Goal: Information Seeking & Learning: Check status

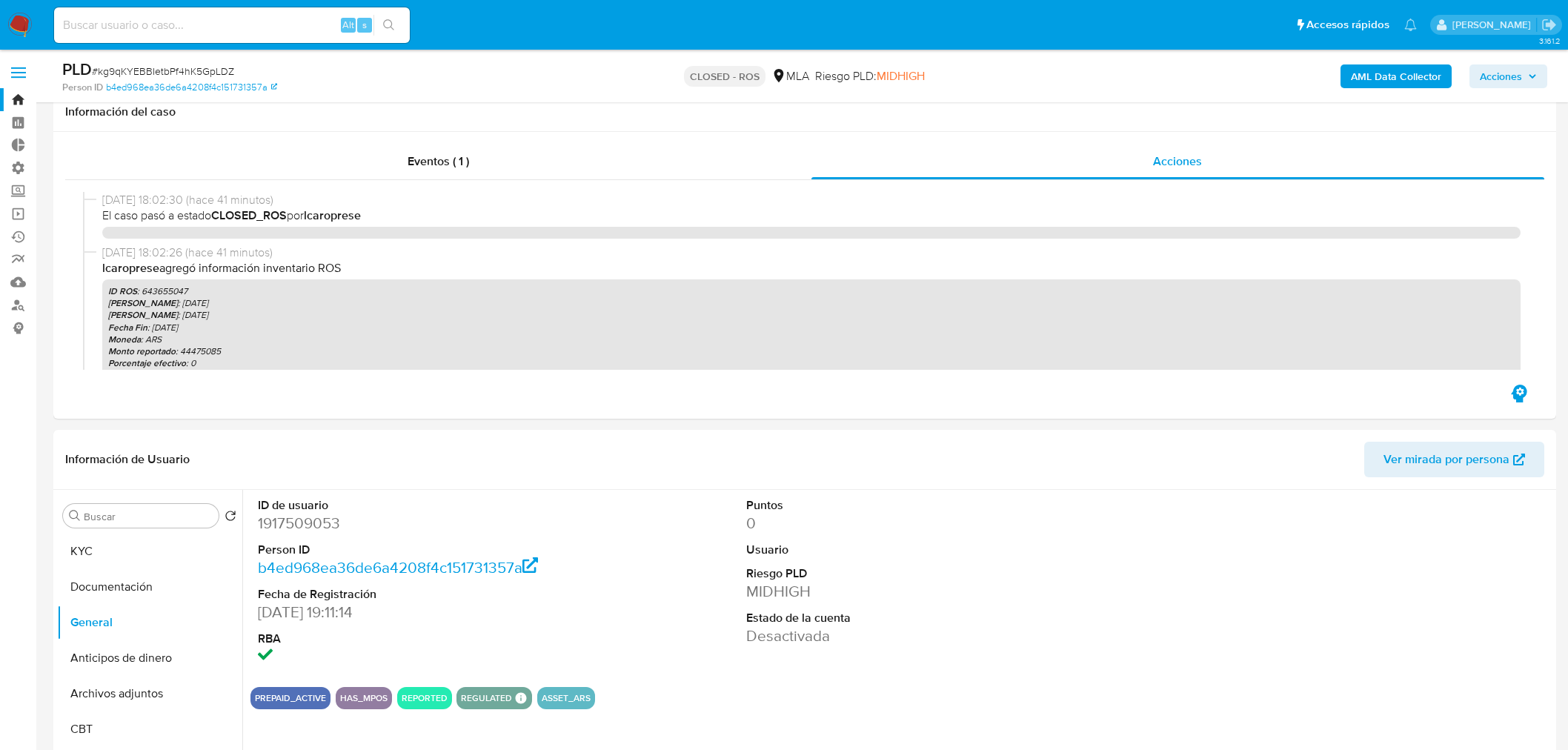
select select "10"
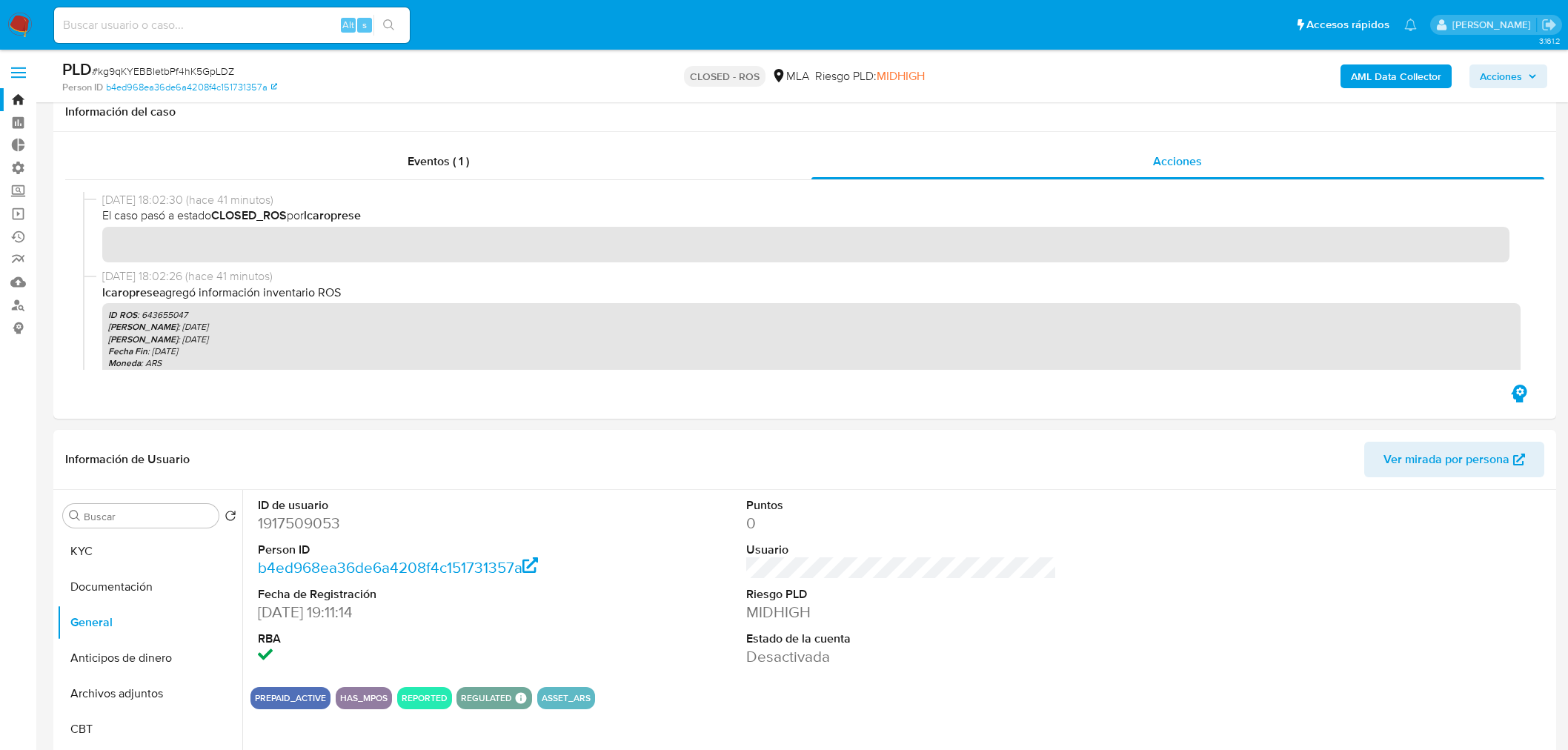
scroll to position [165, 0]
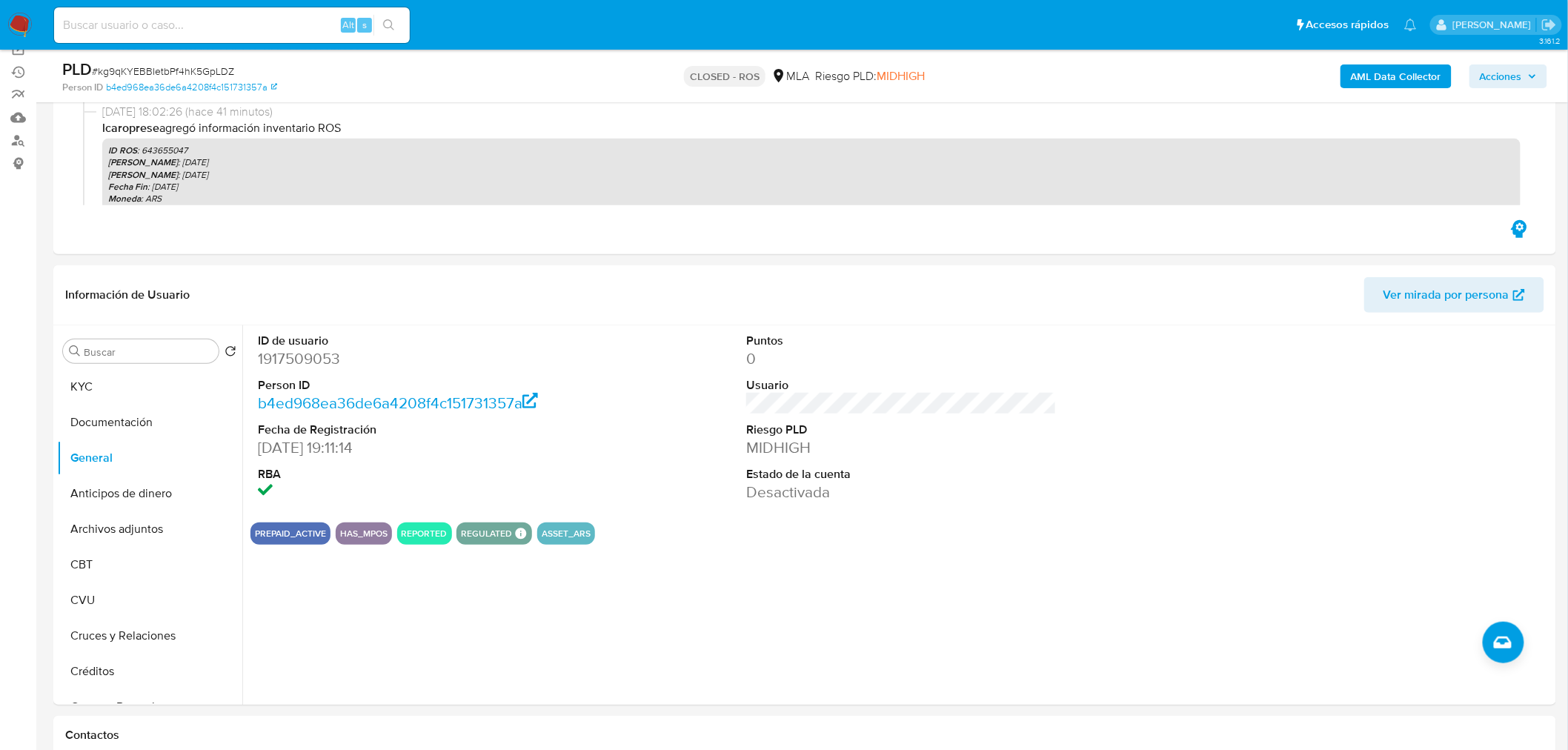
click at [304, 27] on input at bounding box center [232, 26] width 355 height 19
paste input "219911082"
type input "219911082"
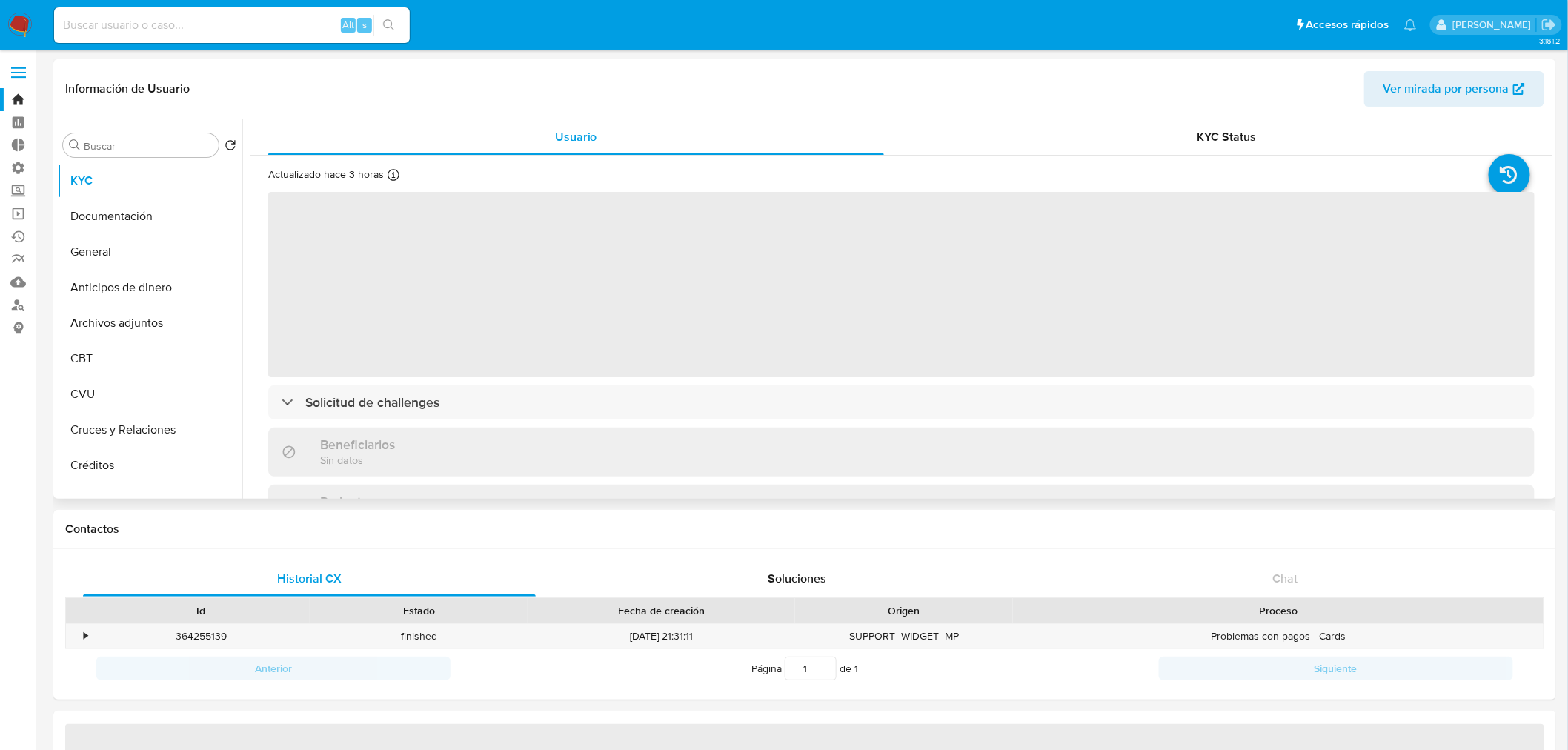
select select "10"
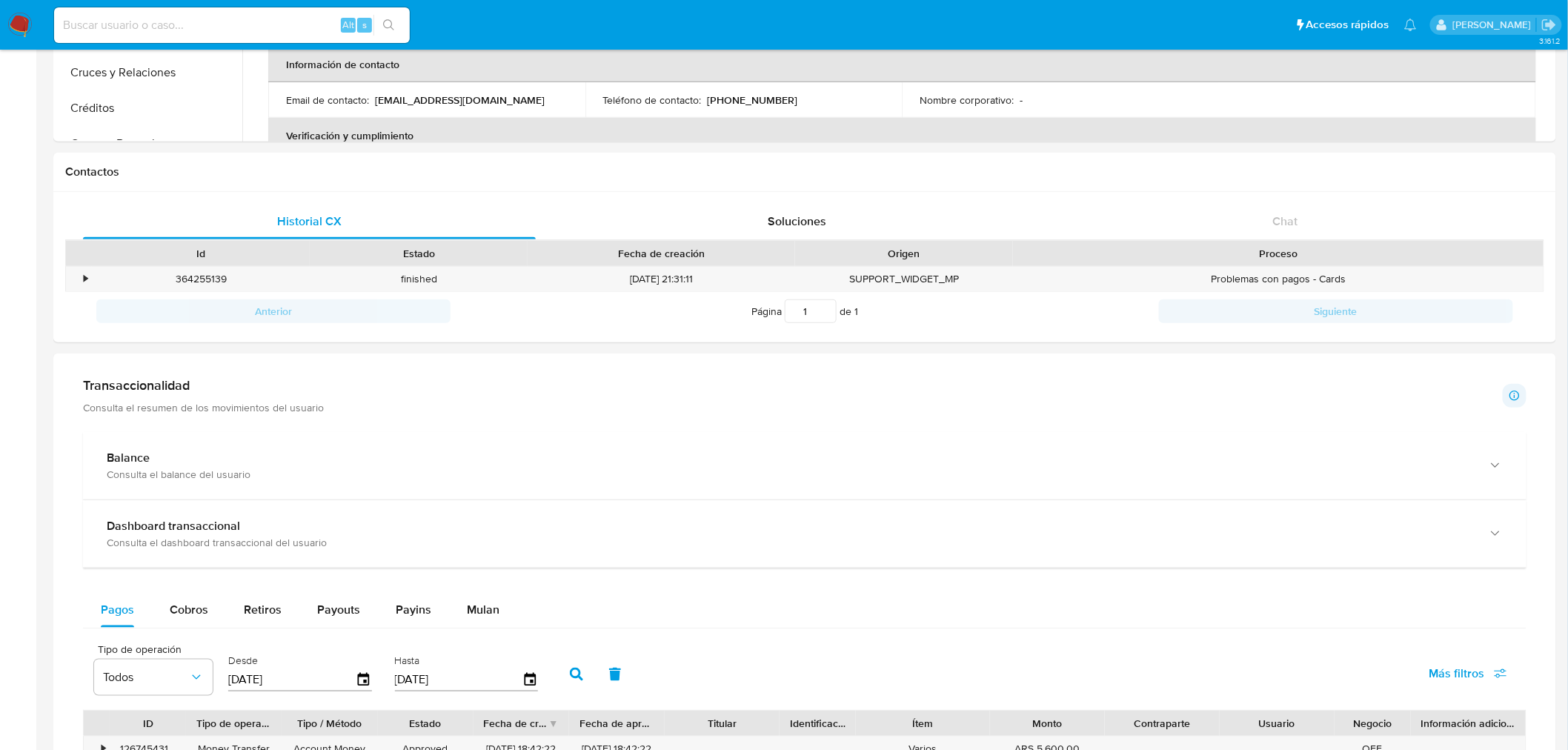
scroll to position [247, 0]
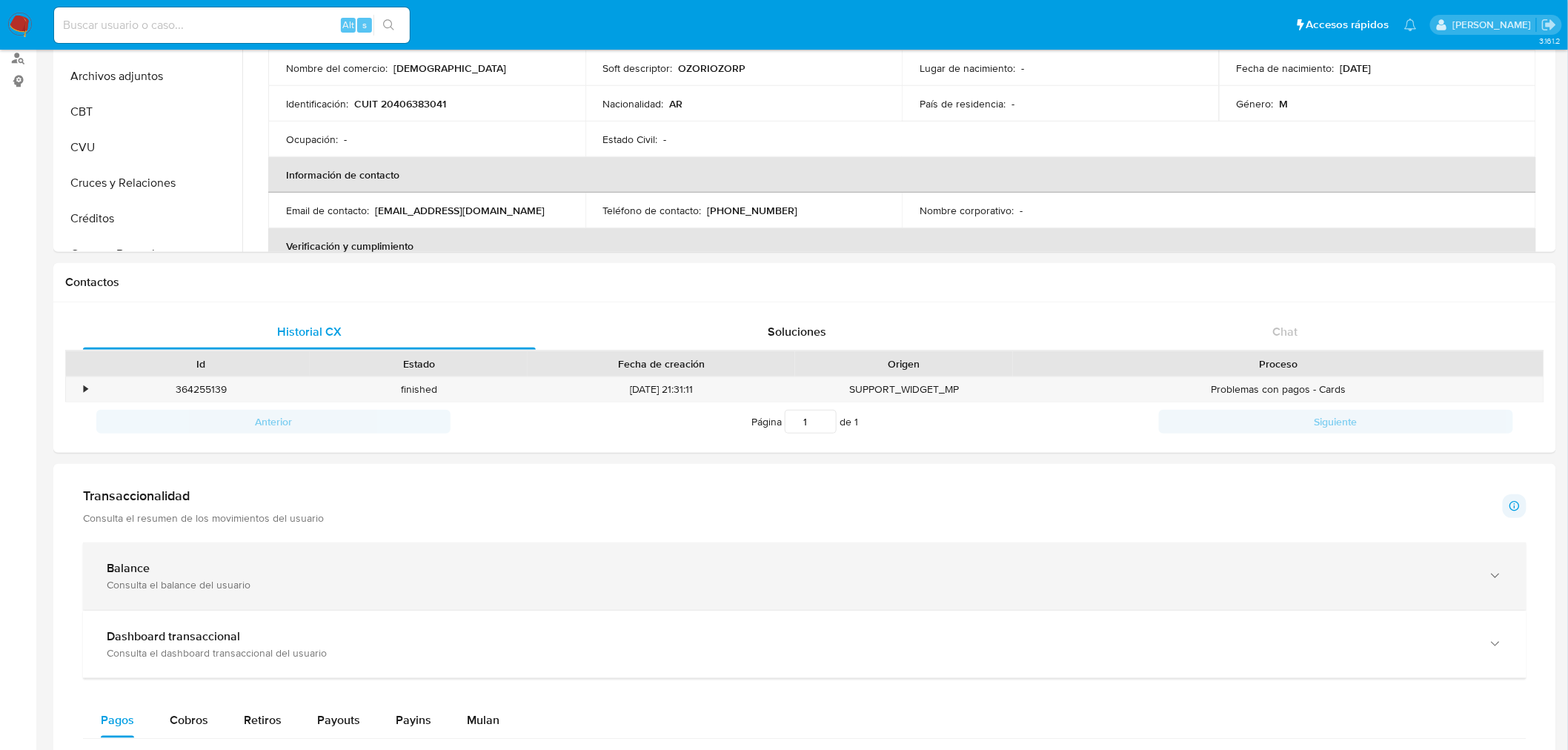
click at [210, 577] on div "Balance Consulta el balance del usuario" at bounding box center [790, 577] width 1366 height 30
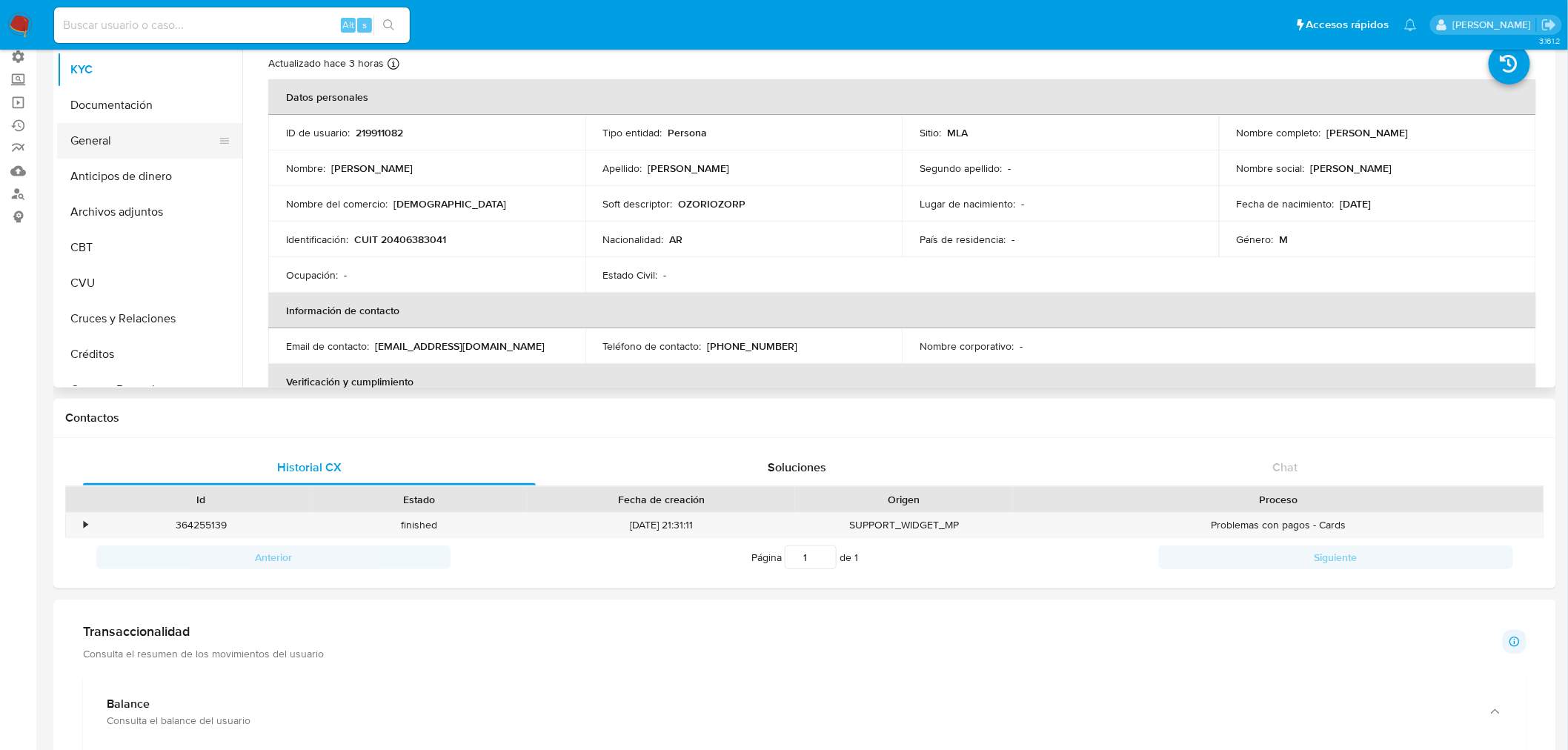
scroll to position [82, 0]
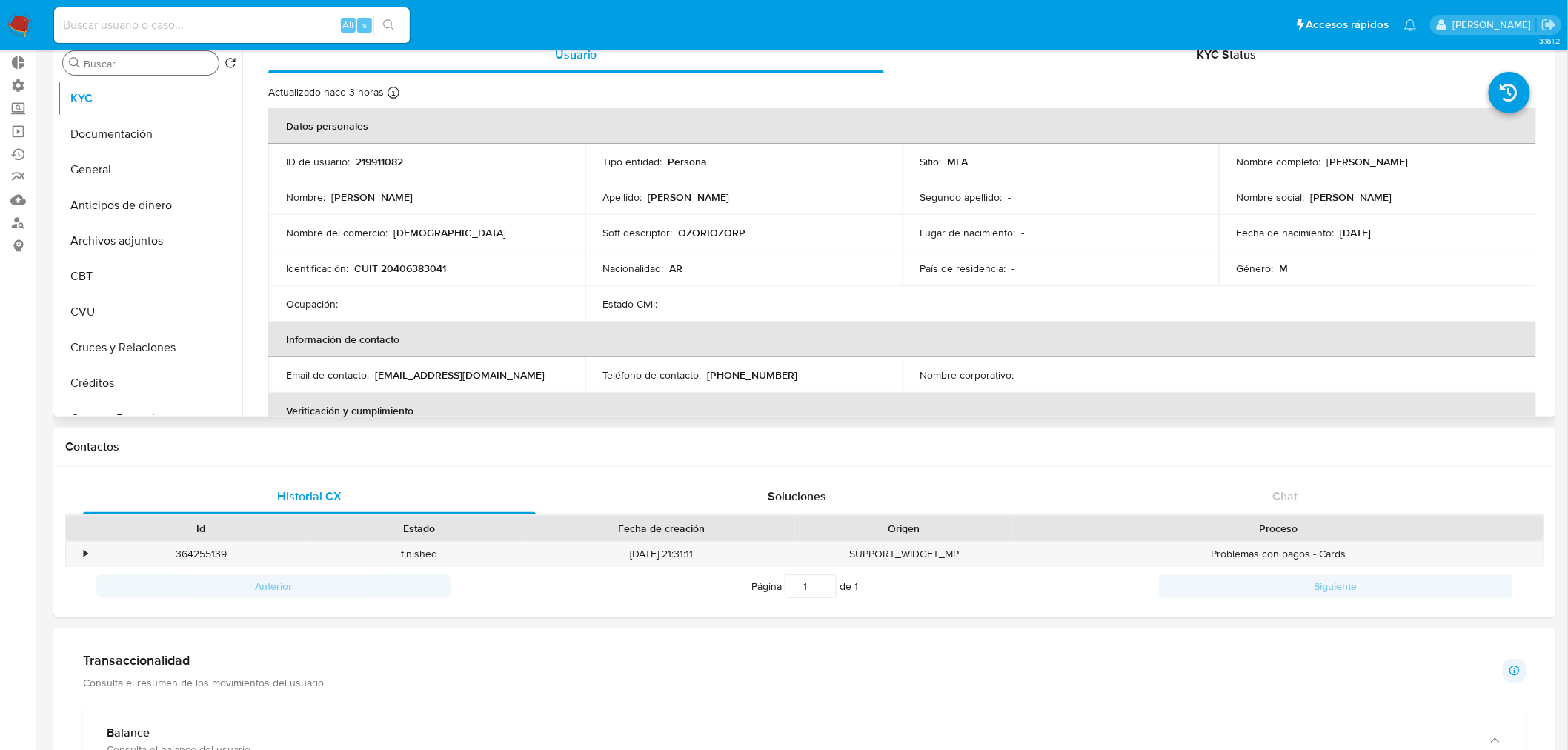
click at [99, 62] on input "Buscar" at bounding box center [148, 64] width 129 height 13
type input "inv"
click at [131, 129] on button "Inversiones" at bounding box center [144, 134] width 173 height 35
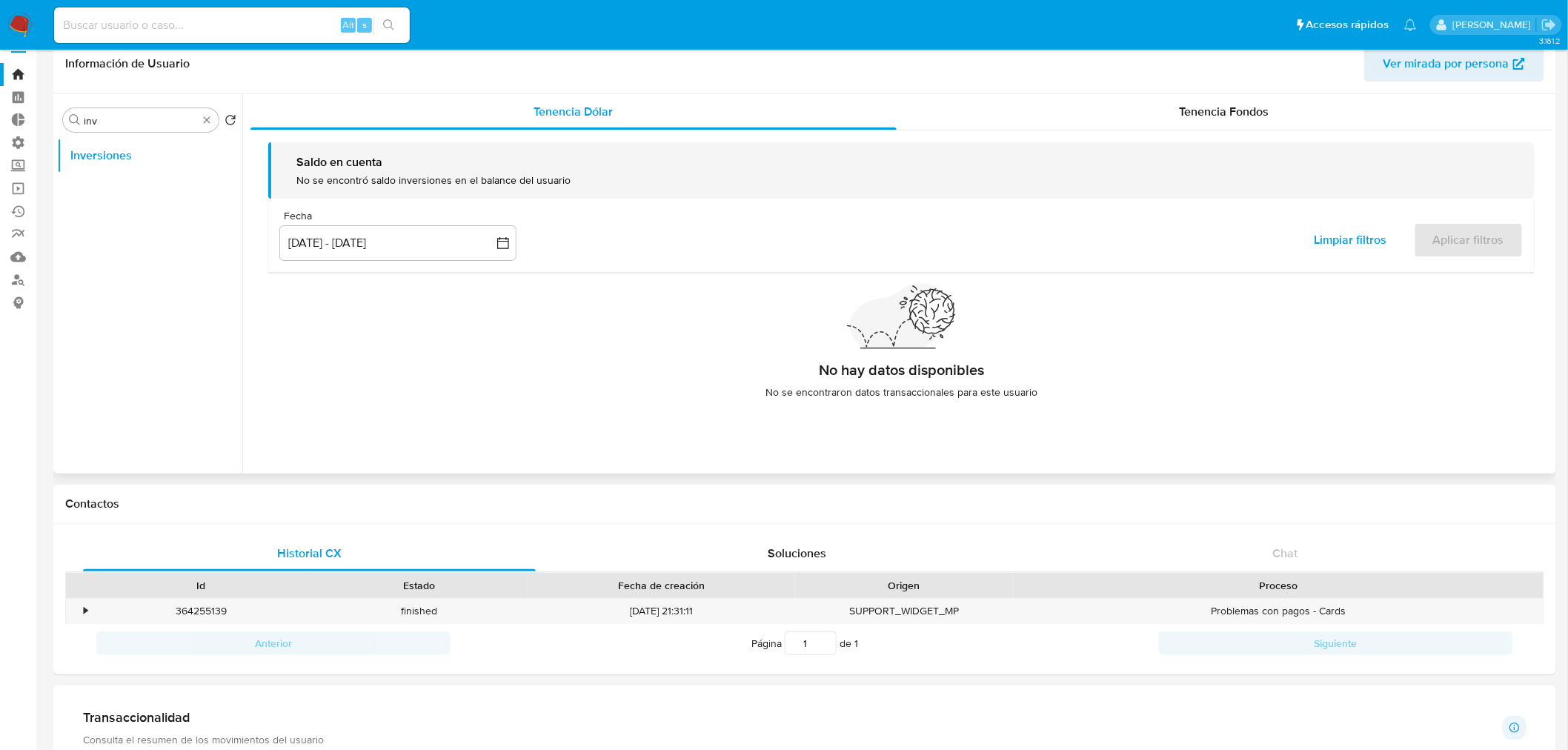
scroll to position [0, 0]
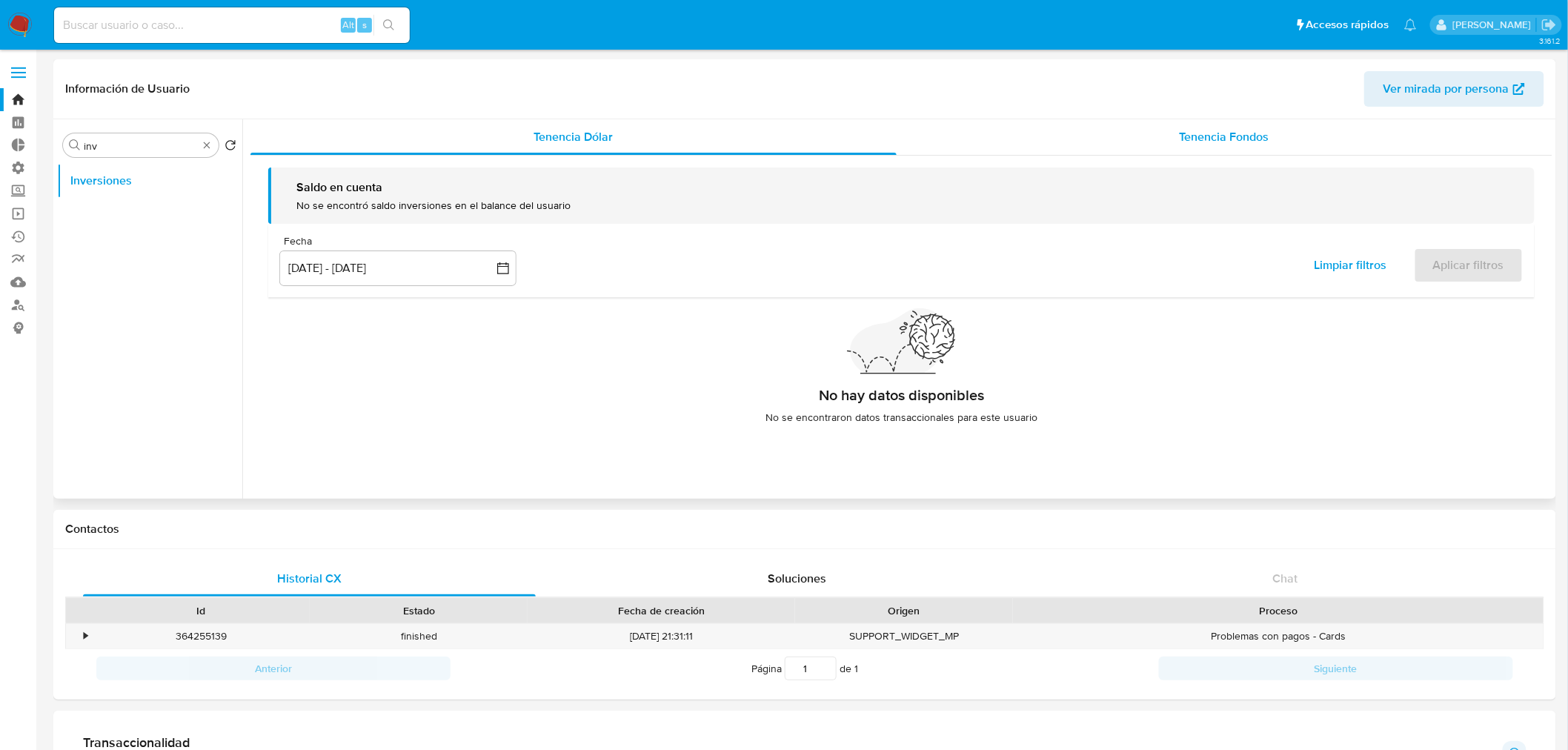
click at [1253, 147] on div "Tenencia Fondos" at bounding box center [1224, 137] width 657 height 35
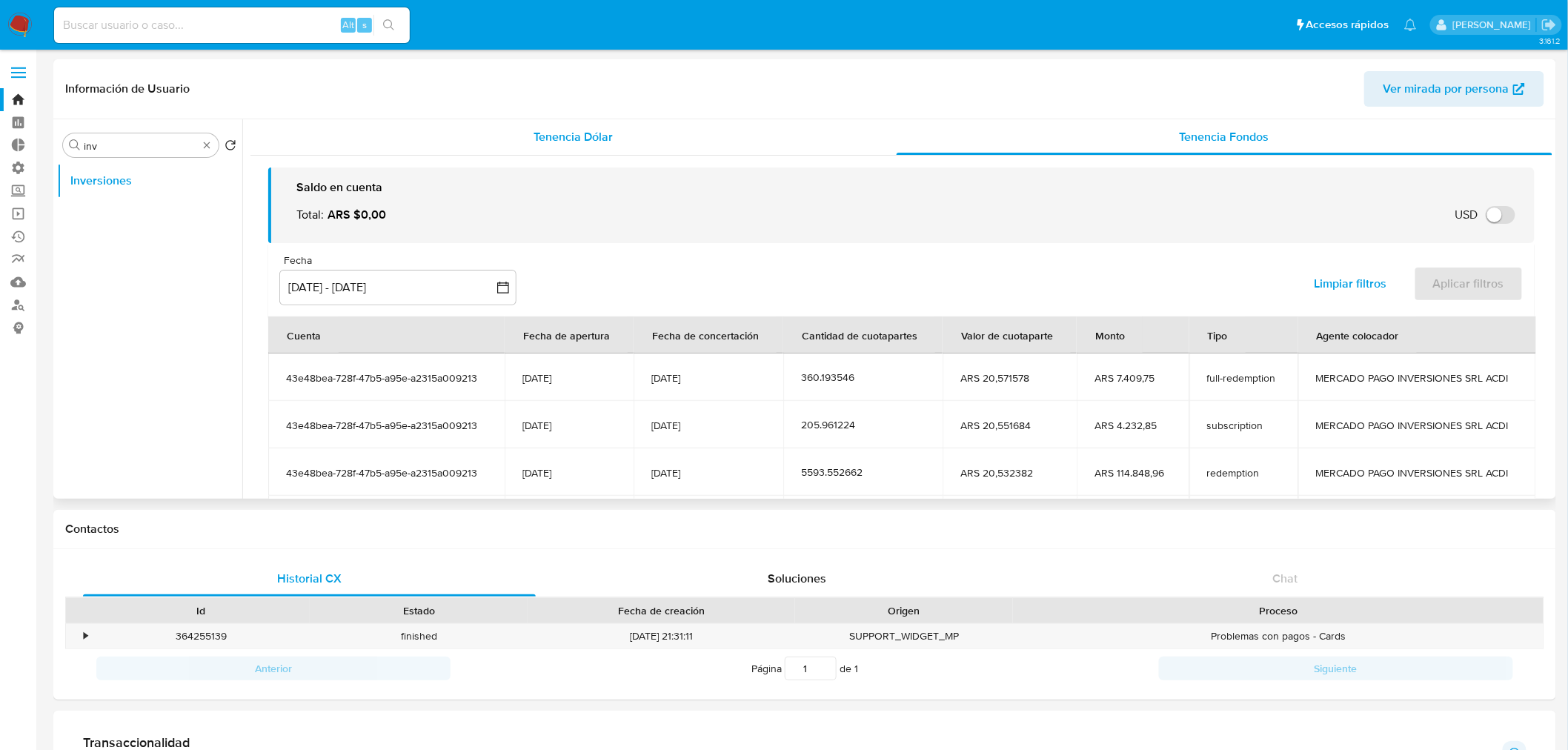
click at [595, 138] on span "Tenencia Dólar" at bounding box center [574, 136] width 80 height 17
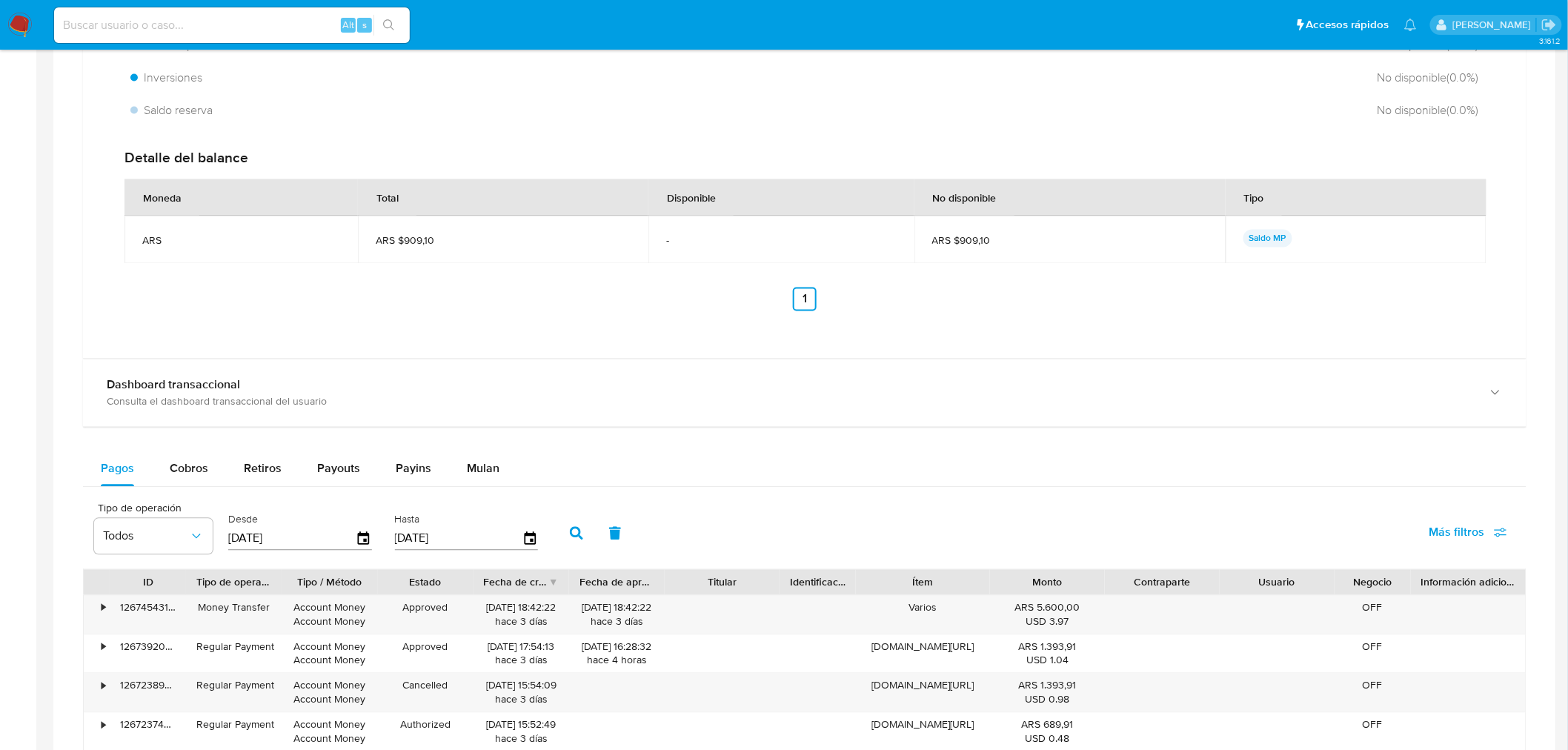
scroll to position [1153, 0]
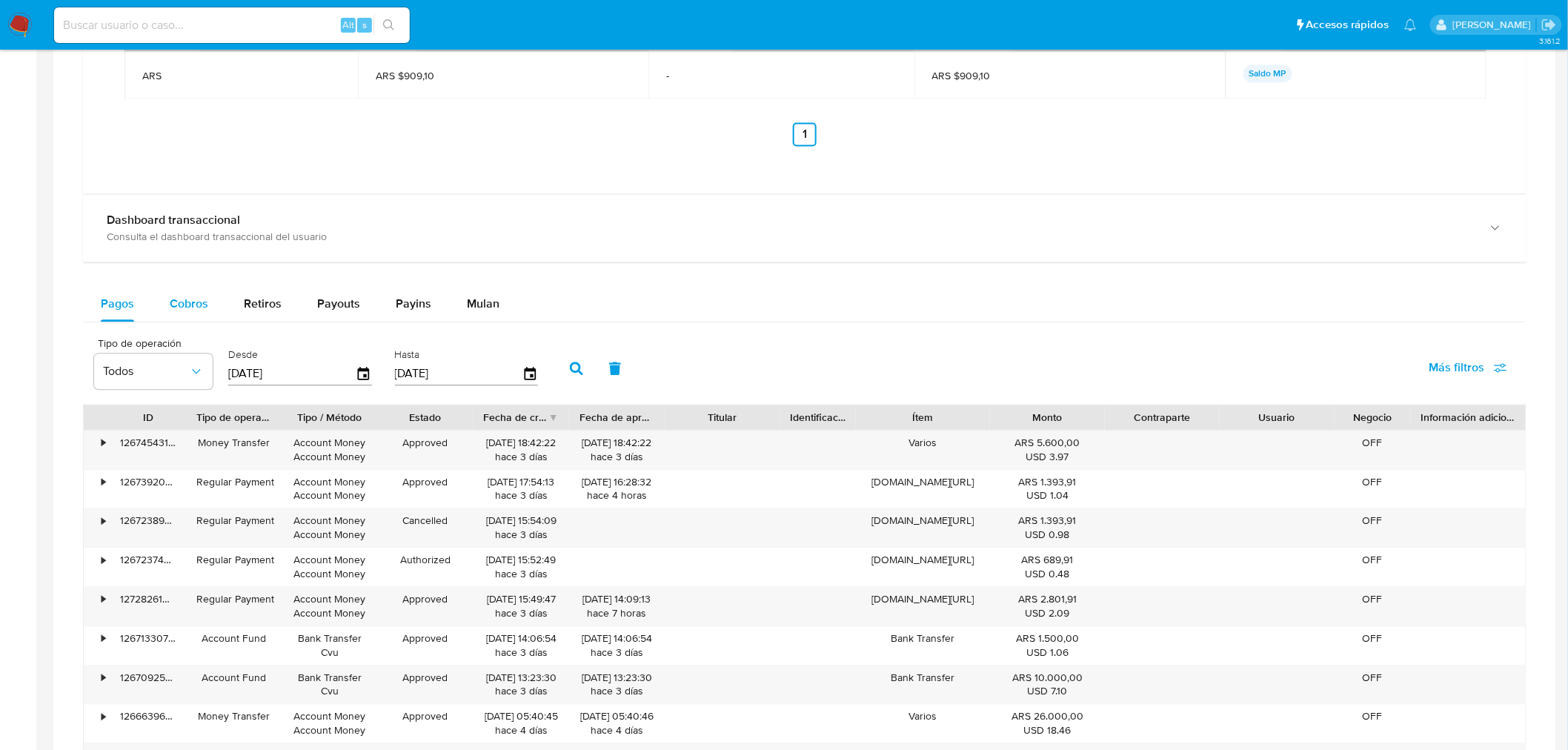
click at [163, 299] on button "Cobros" at bounding box center [189, 304] width 74 height 35
select select "10"
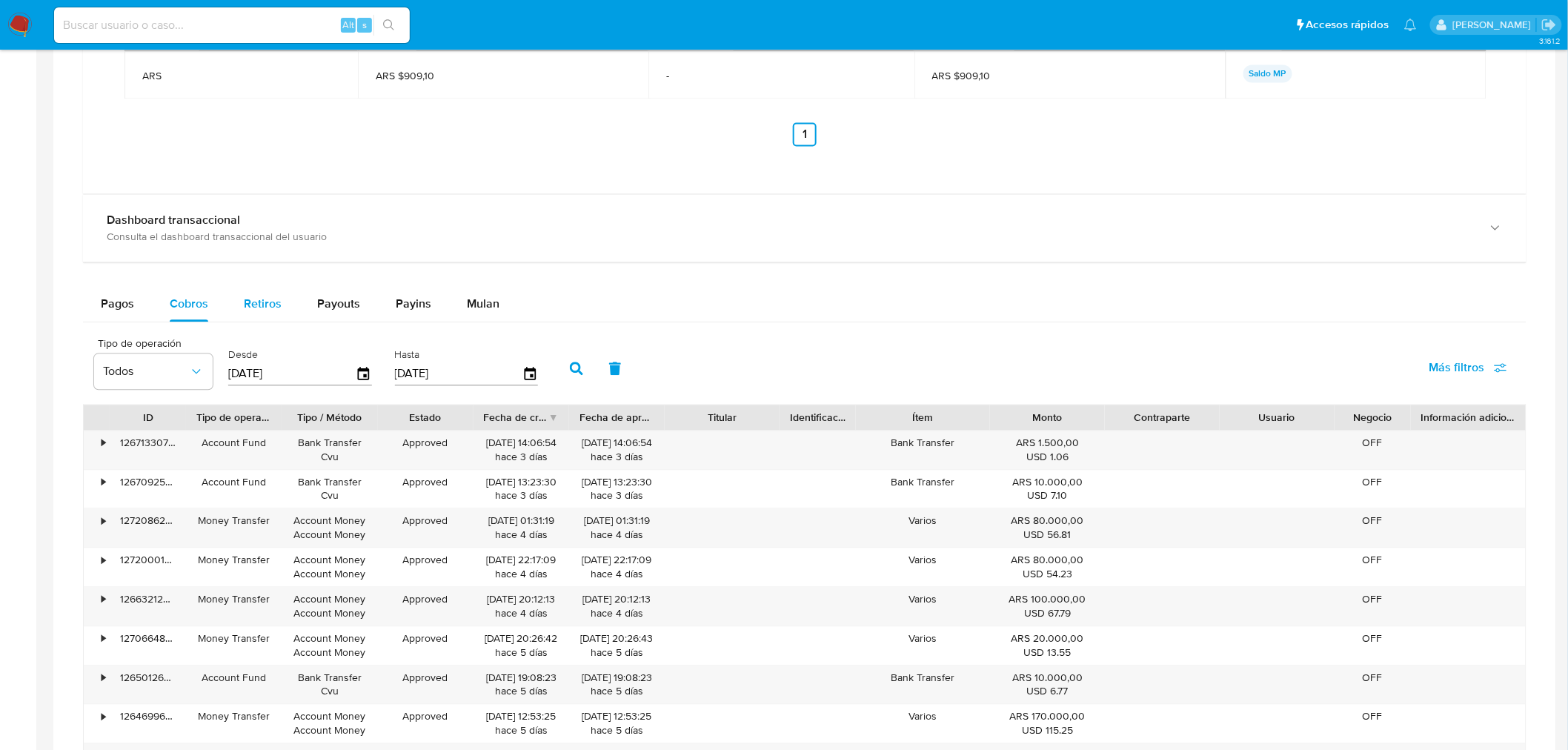
click at [255, 299] on span "Retiros" at bounding box center [263, 304] width 38 height 17
select select "10"
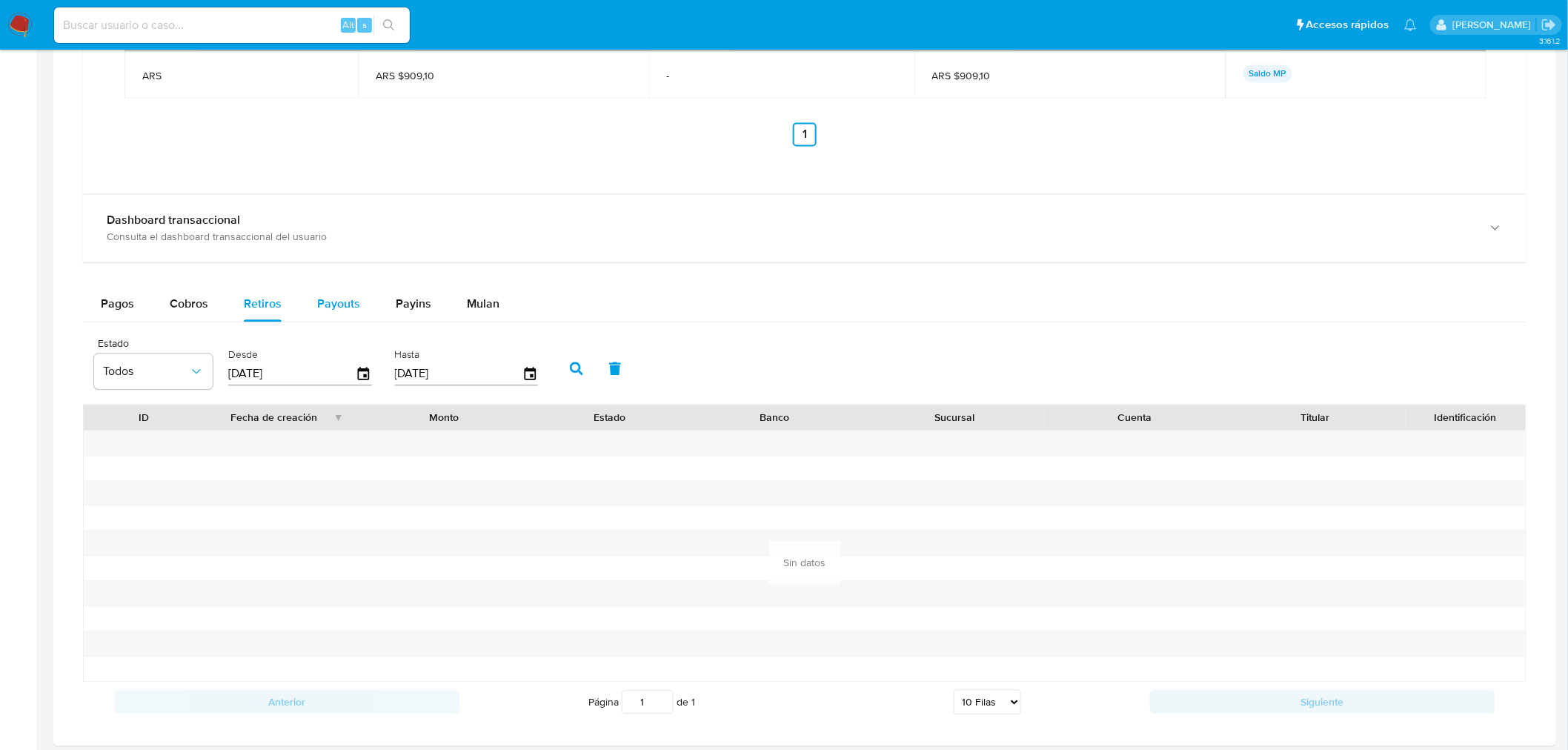
click at [307, 305] on button "Payouts" at bounding box center [339, 304] width 79 height 35
select select "10"
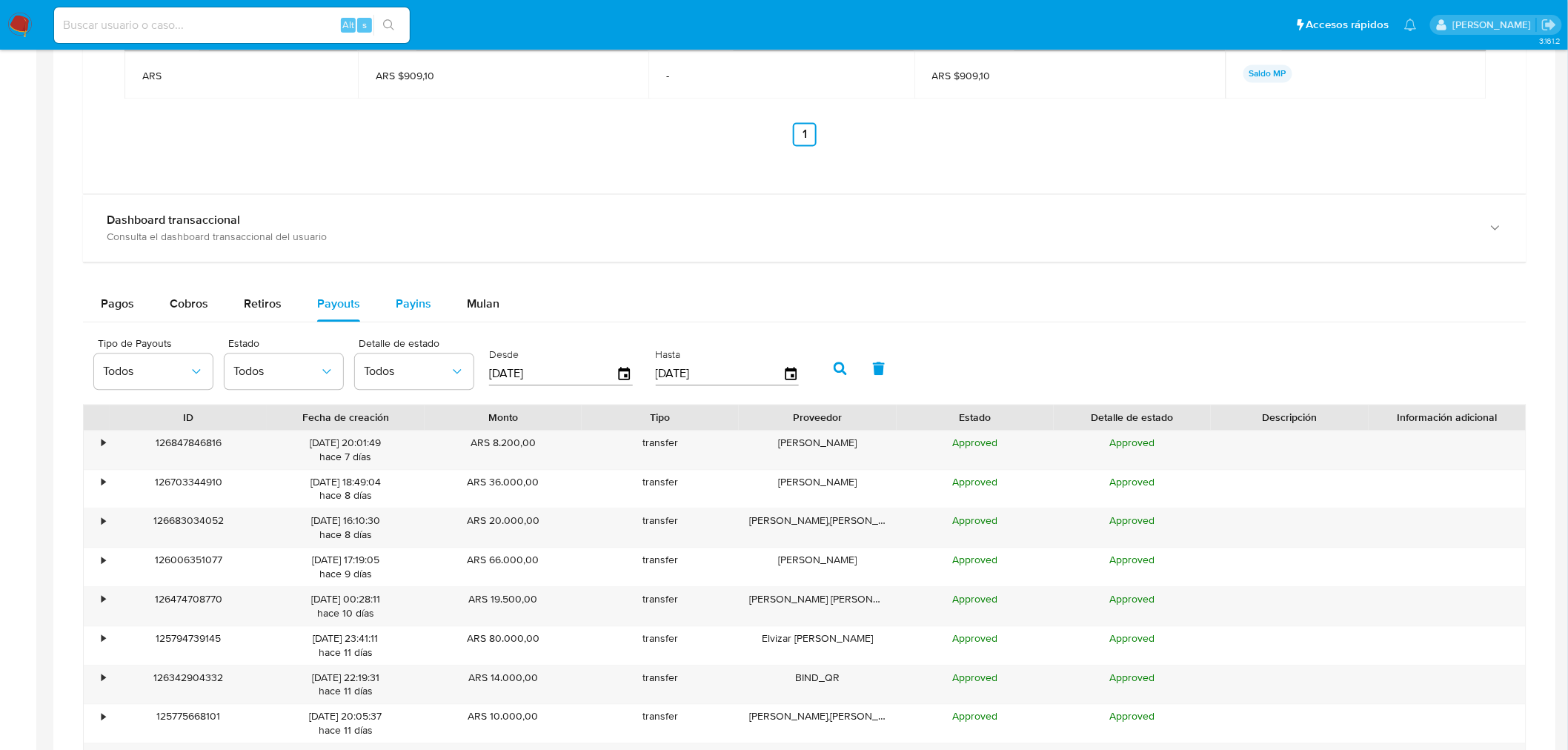
click at [428, 306] on button "Payins" at bounding box center [414, 304] width 71 height 35
select select "10"
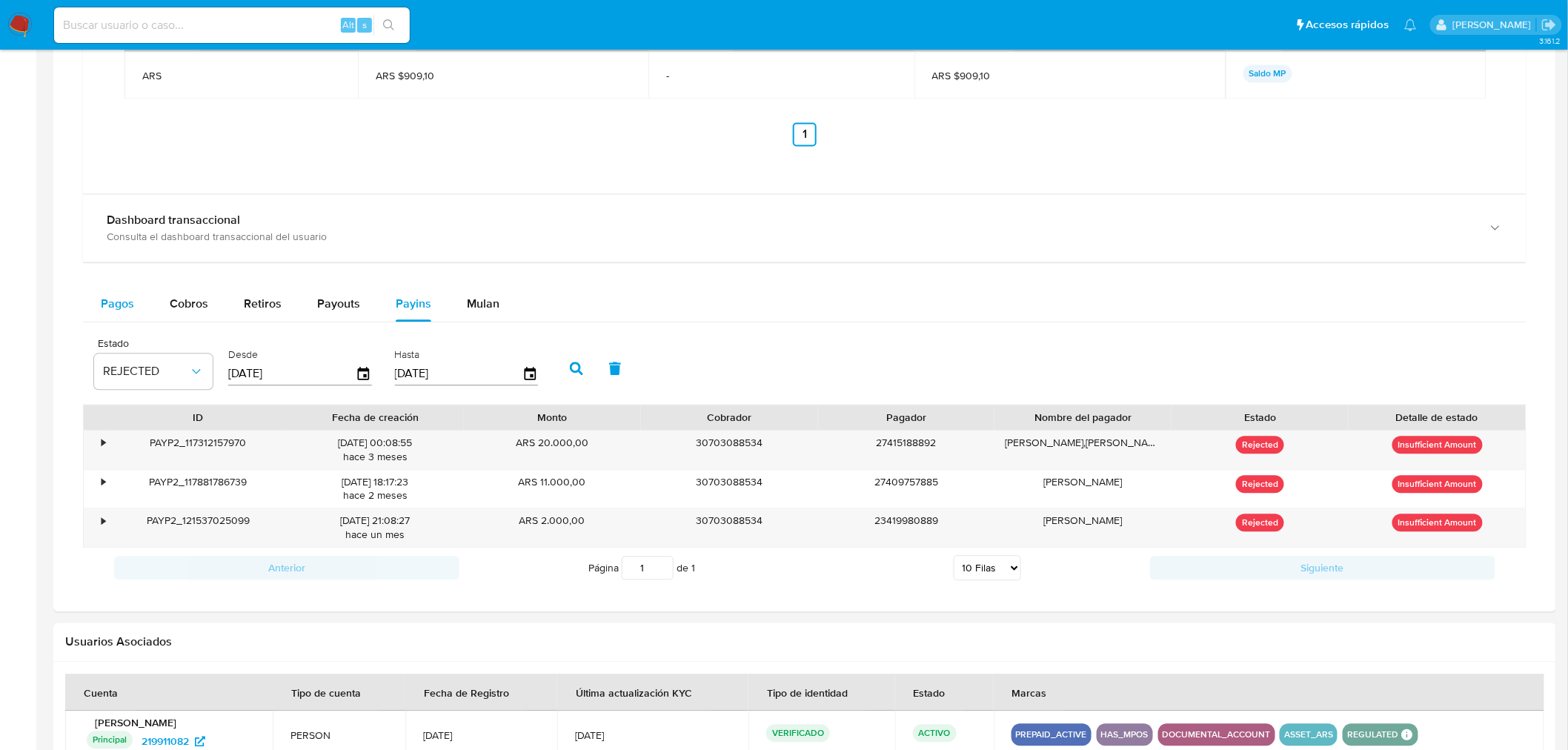
click at [114, 297] on span "Pagos" at bounding box center [118, 304] width 34 height 17
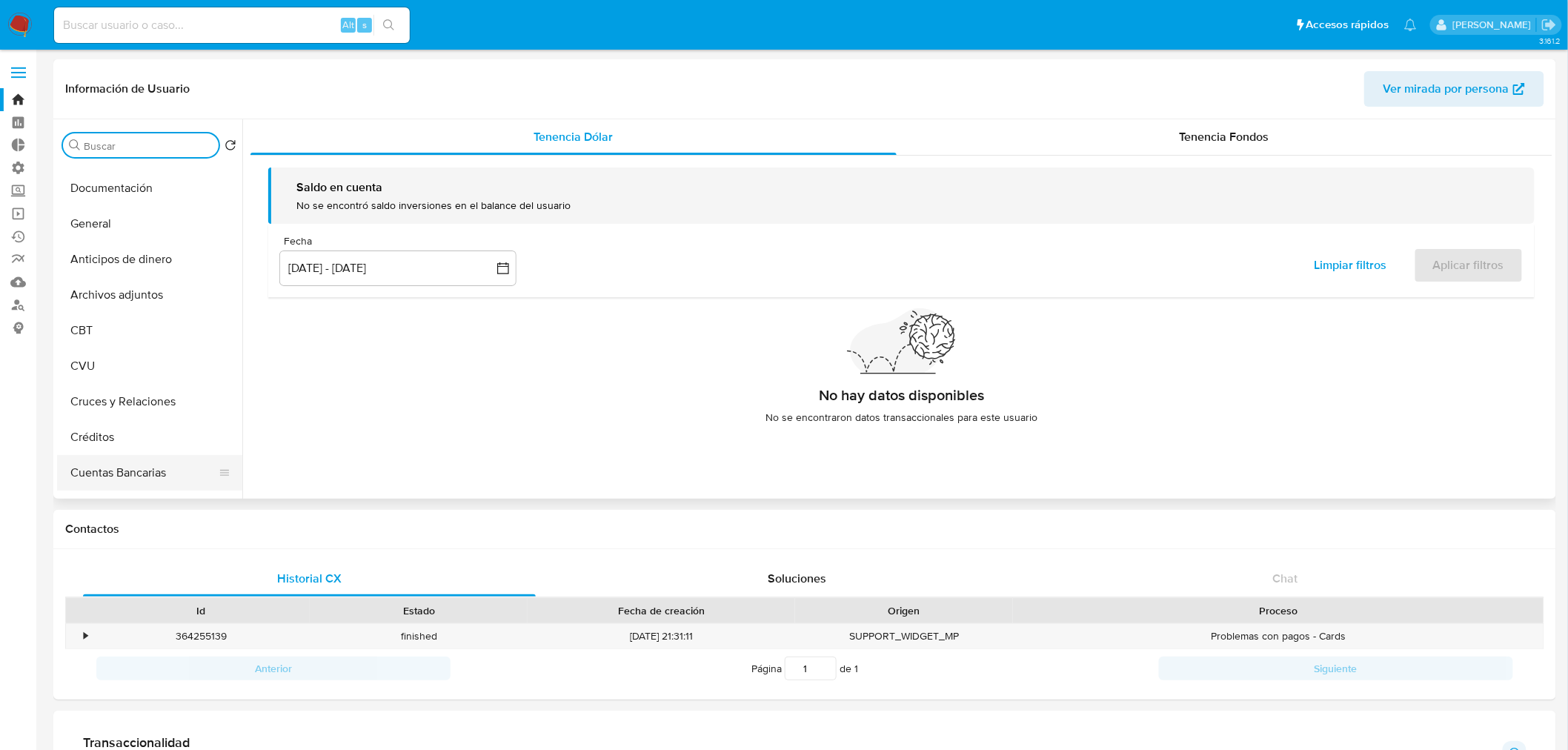
scroll to position [0, 0]
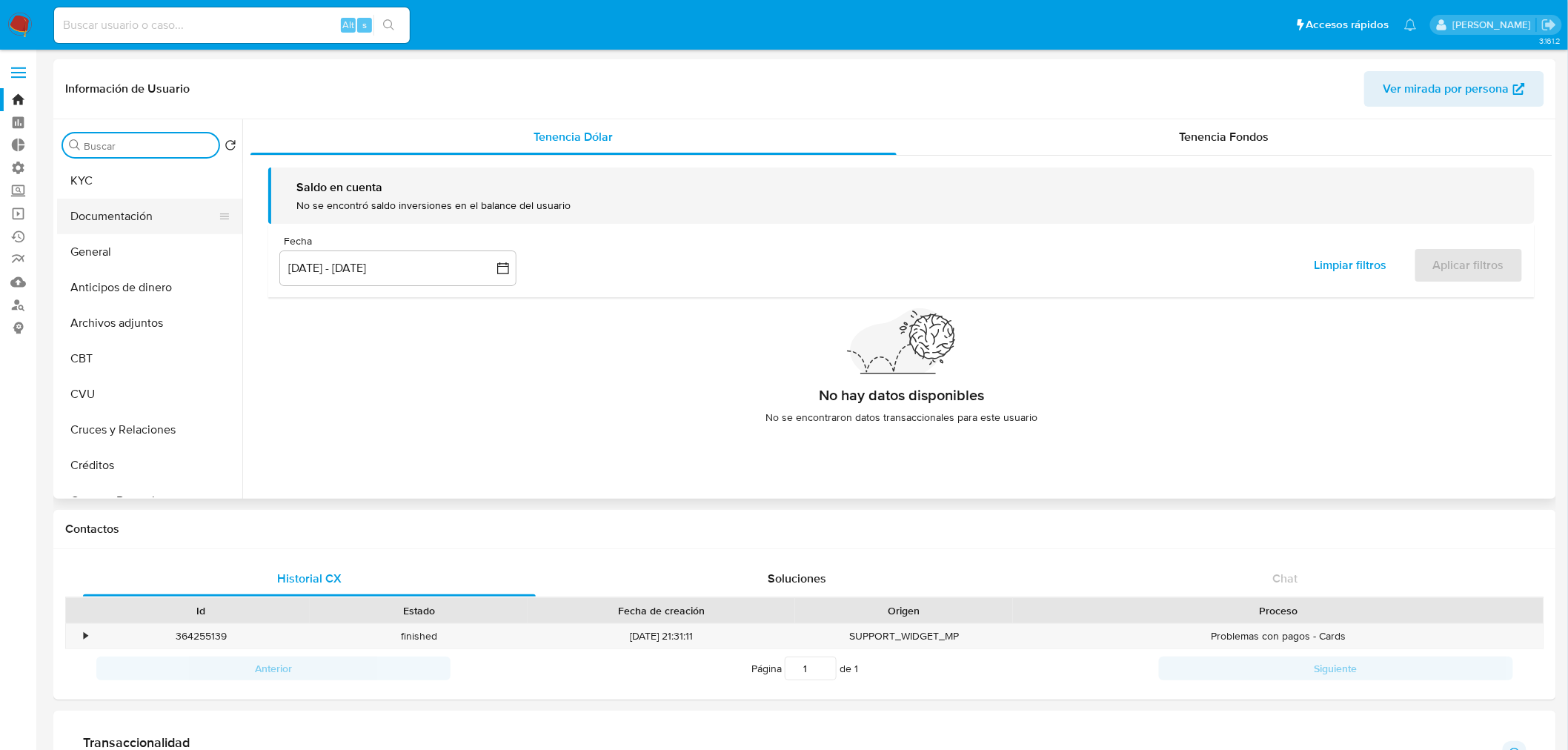
click at [123, 204] on button "Documentación" at bounding box center [144, 217] width 173 height 35
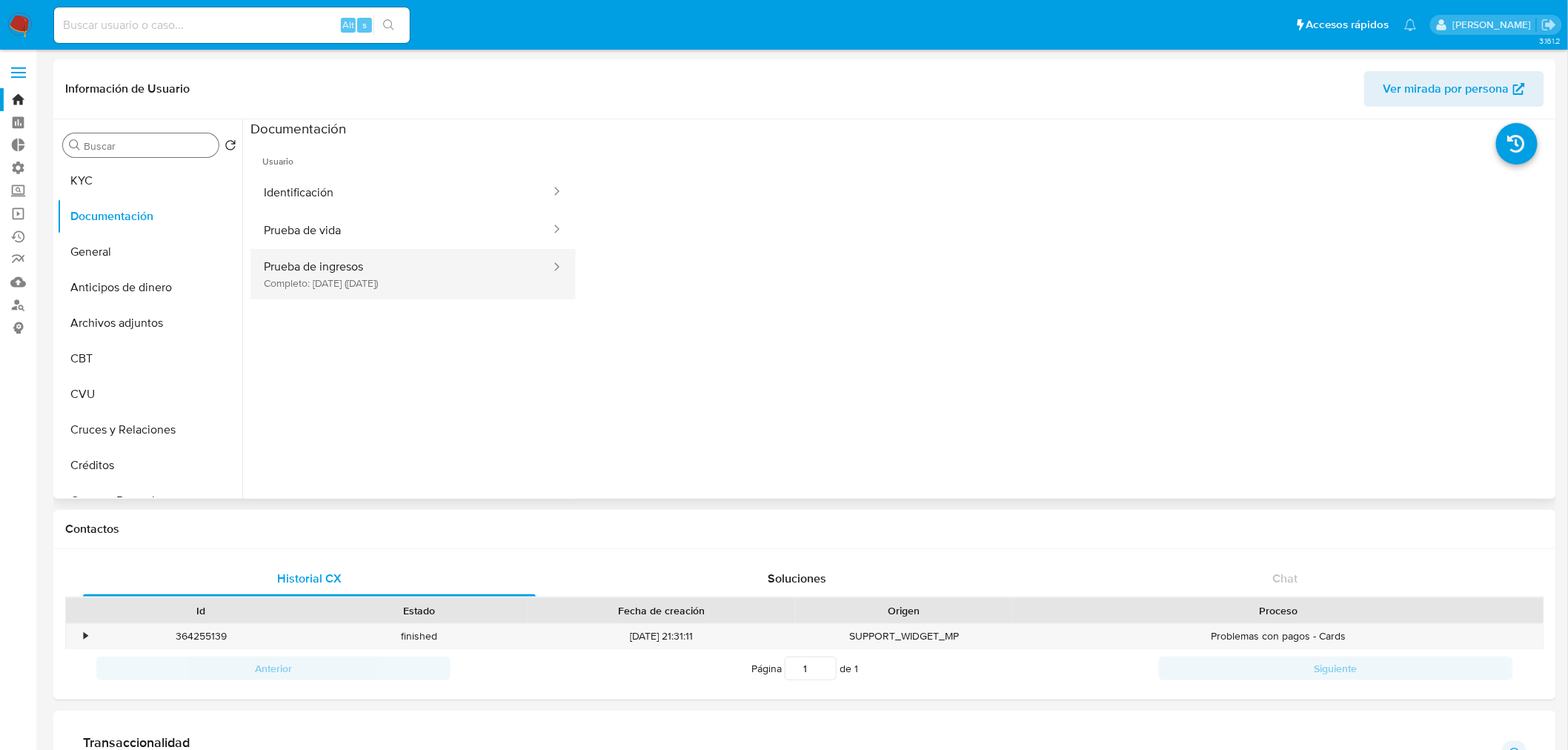
click at [361, 293] on button "Prueba de ingresos Completo: [DATE] ([DATE])" at bounding box center [400, 274] width 301 height 50
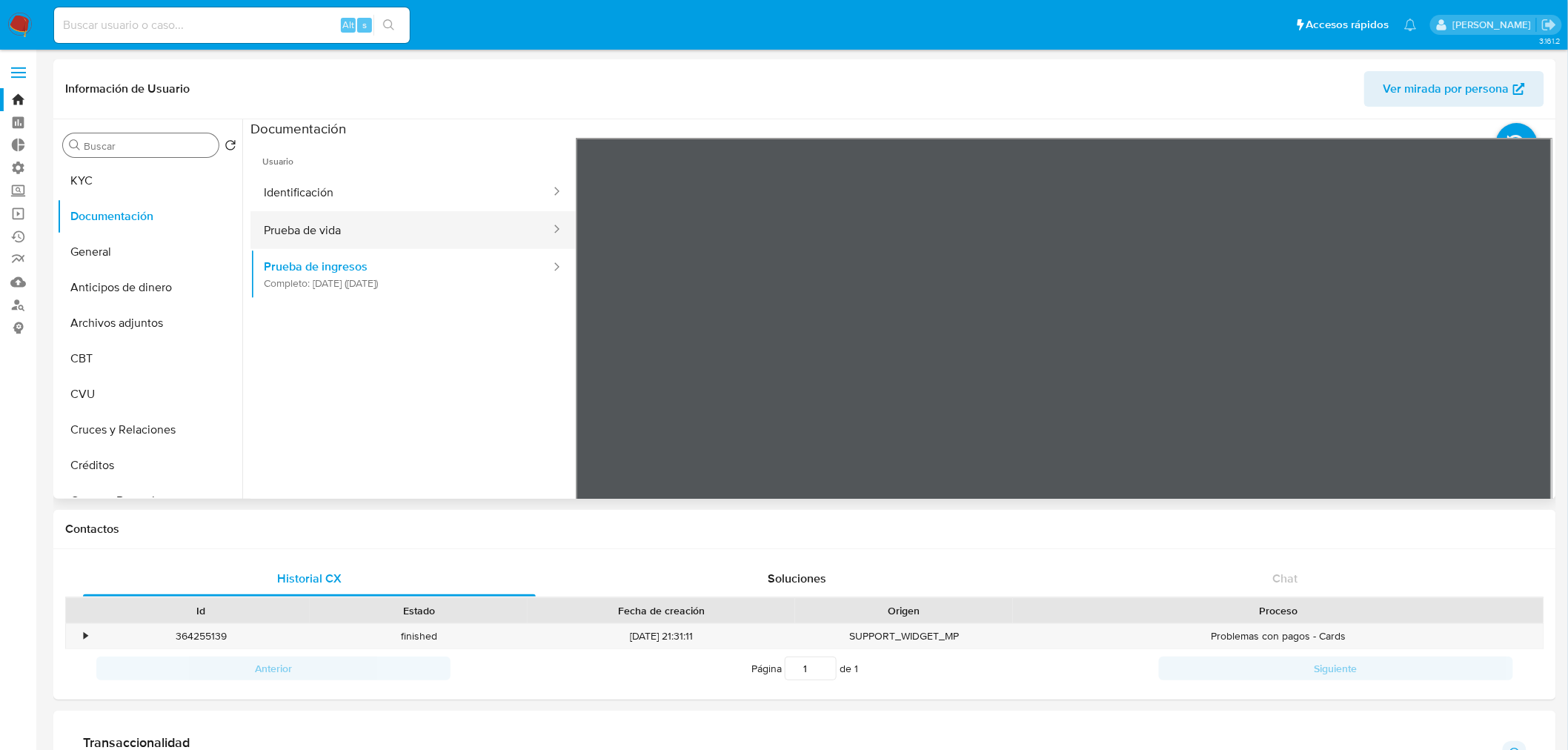
click at [374, 236] on button "Prueba de vida" at bounding box center [400, 230] width 301 height 38
click at [321, 189] on button "Identificación" at bounding box center [400, 192] width 301 height 38
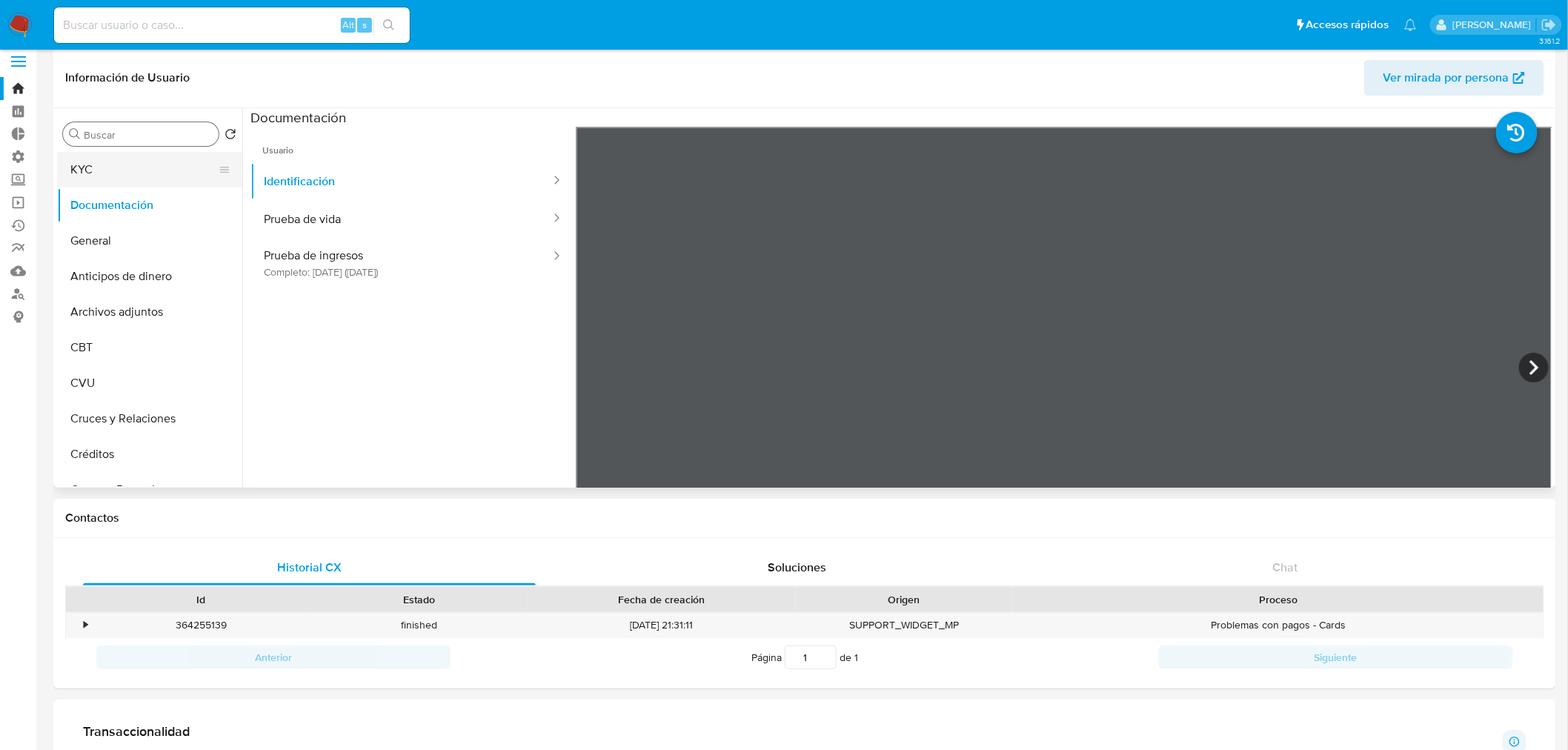
scroll to position [4, 0]
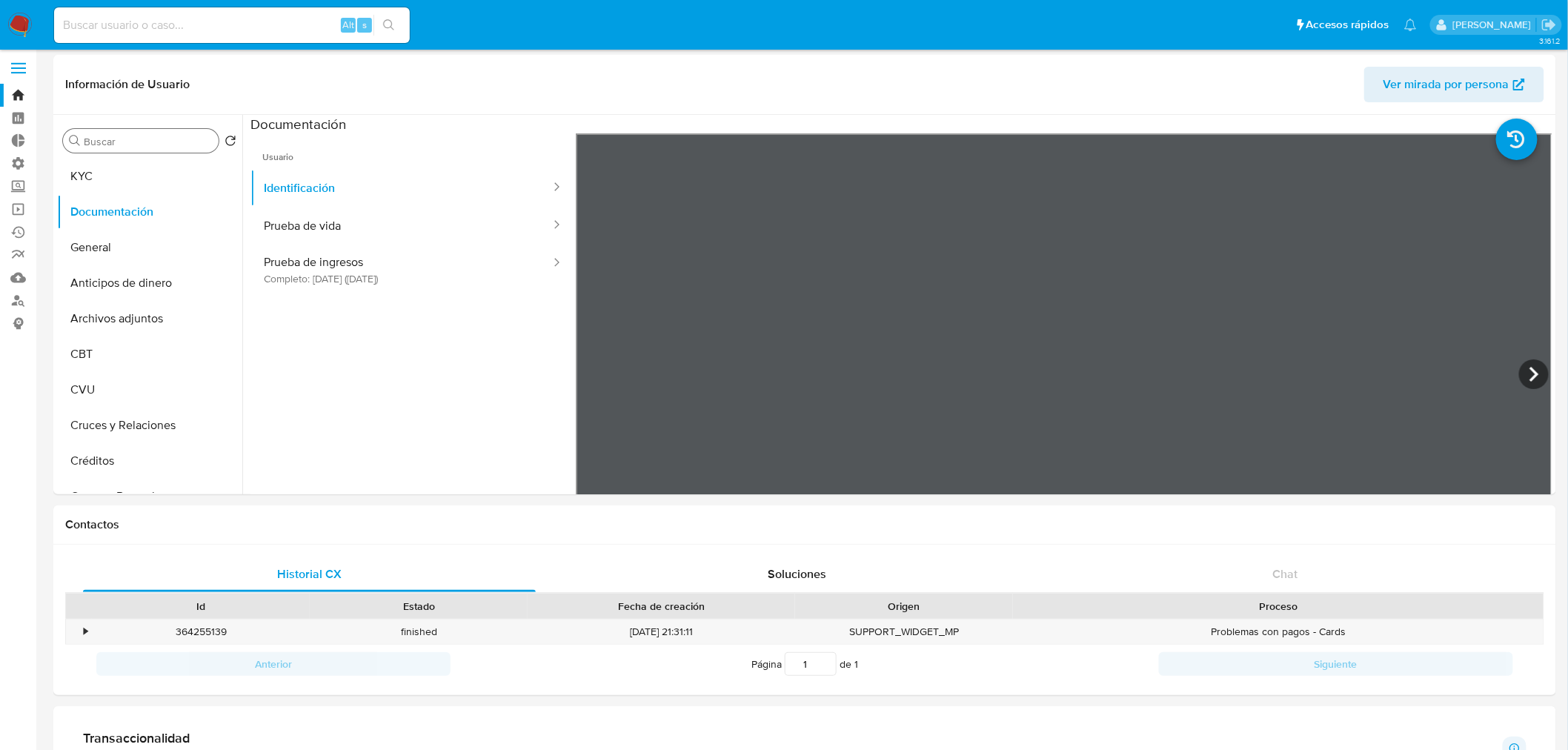
click at [111, 139] on input "Buscar" at bounding box center [148, 142] width 129 height 13
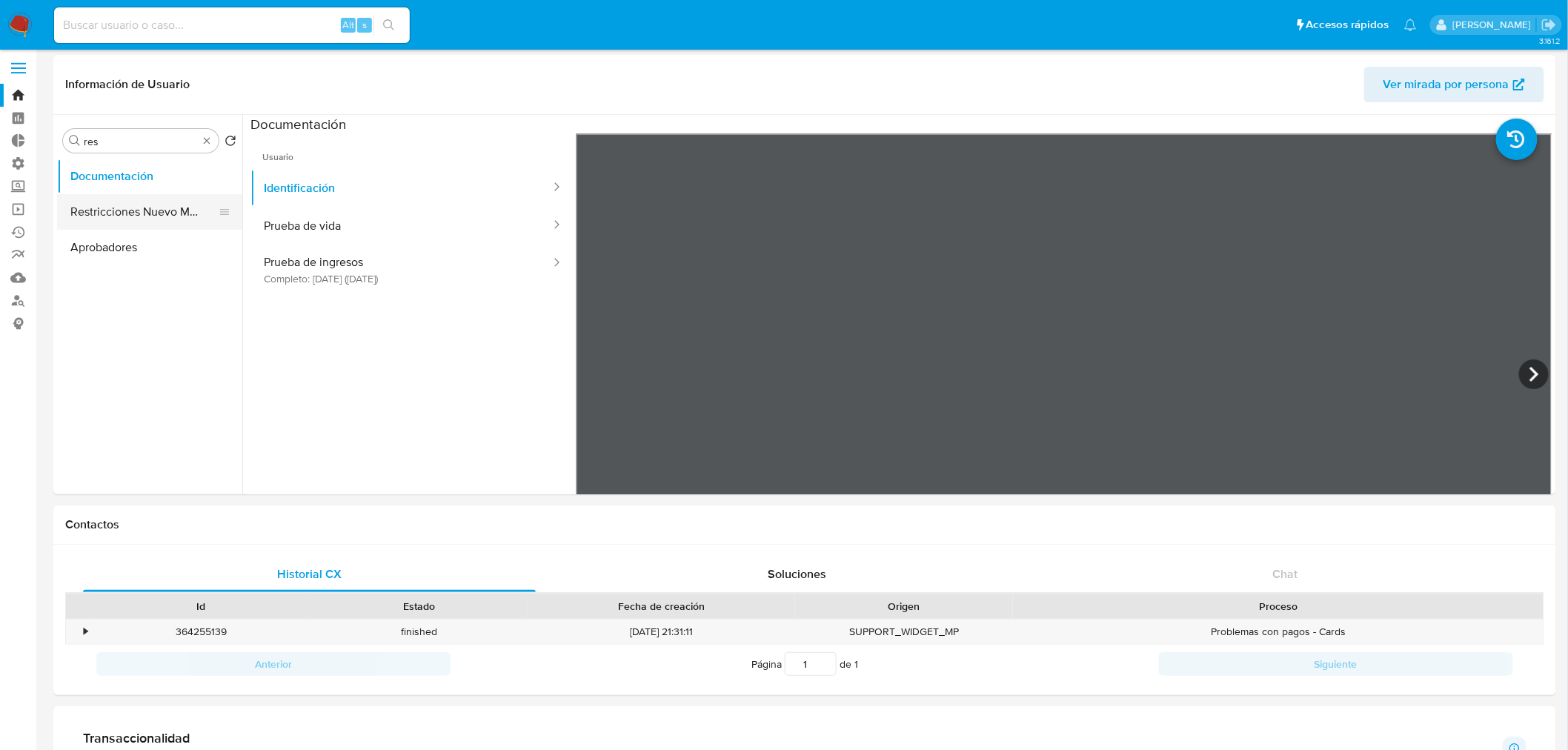
click at [108, 210] on button "Restricciones Nuevo Mundo" at bounding box center [144, 212] width 173 height 35
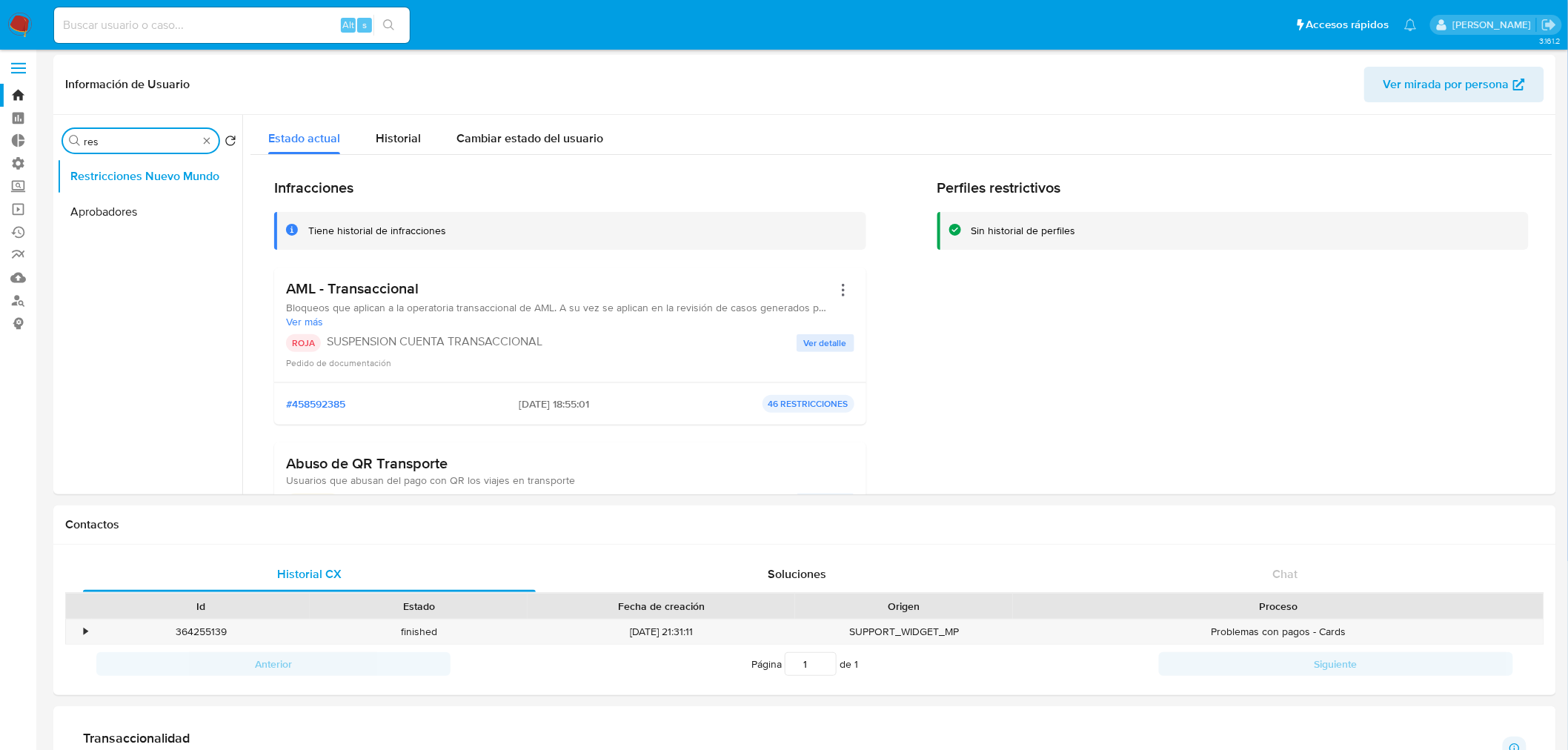
drag, startPoint x: 156, startPoint y: 141, endPoint x: 65, endPoint y: 136, distance: 91.1
click at [65, 136] on div "Buscar res" at bounding box center [141, 141] width 156 height 24
type input "cas"
click at [112, 175] on button "Historial Casos" at bounding box center [144, 176] width 173 height 35
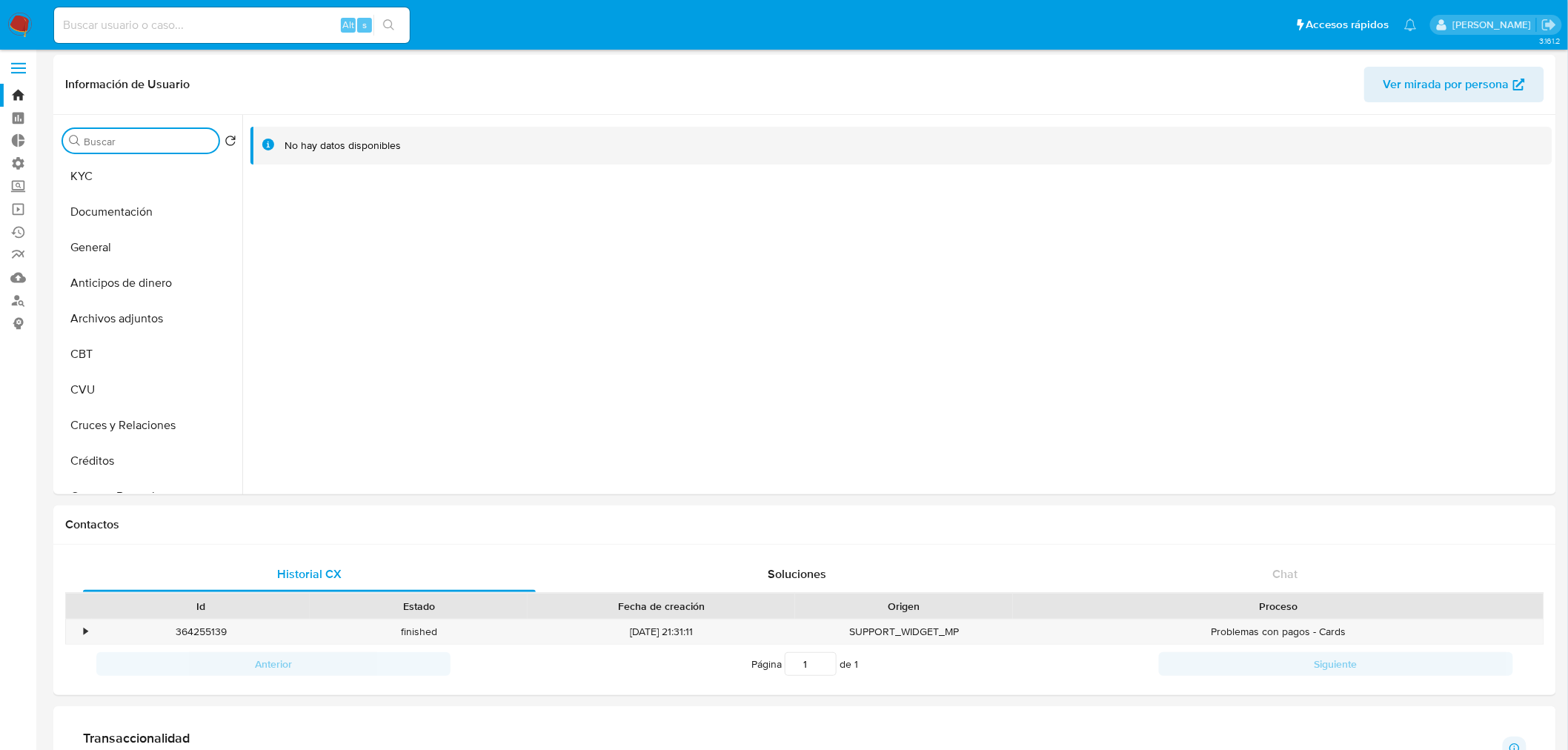
click at [241, 18] on input at bounding box center [232, 26] width 355 height 19
paste input "kg9qKYEBBIetbPf4hK5GpLDZ"
type input "kg9qKYEBBIetbPf4hK5GpLDZ"
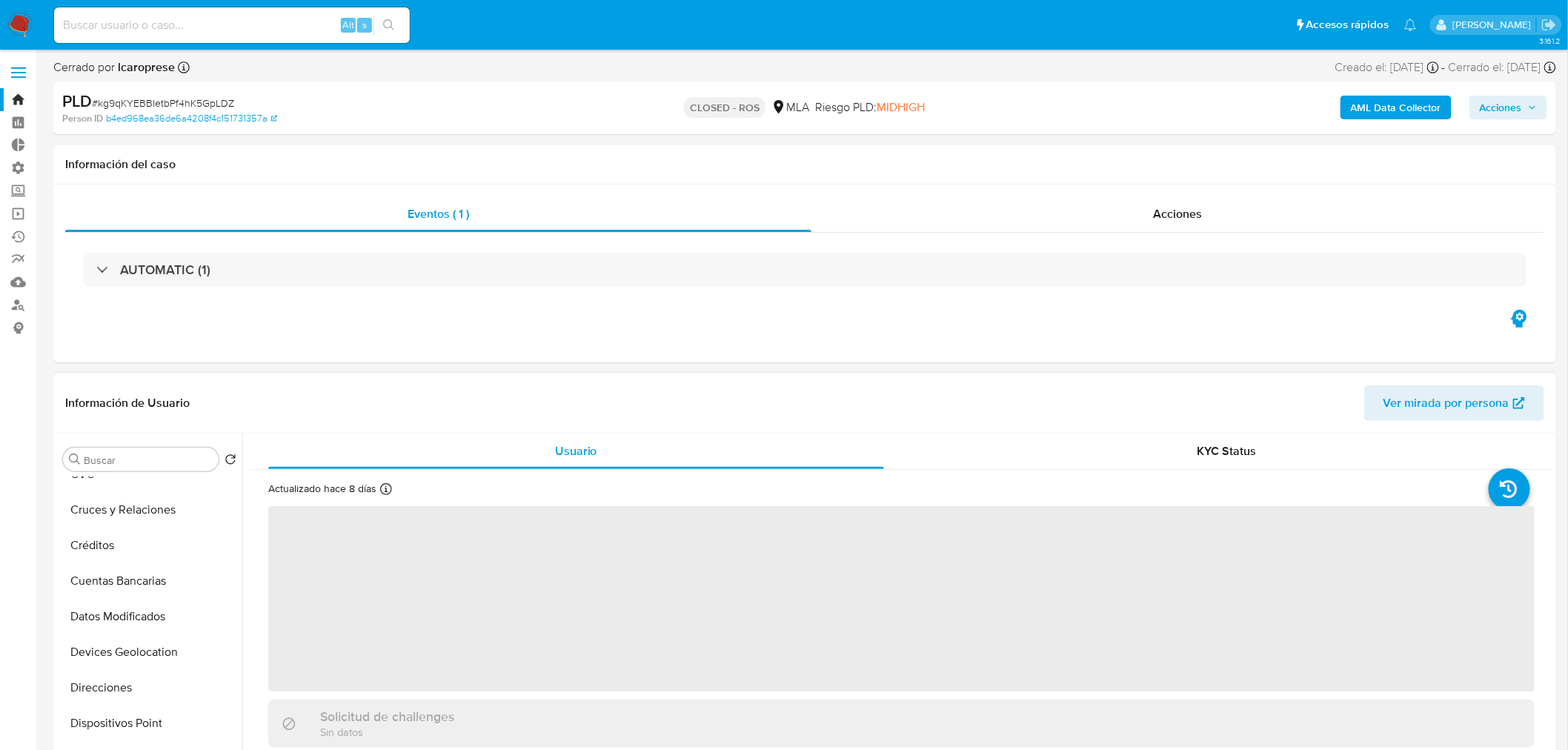
select select "10"
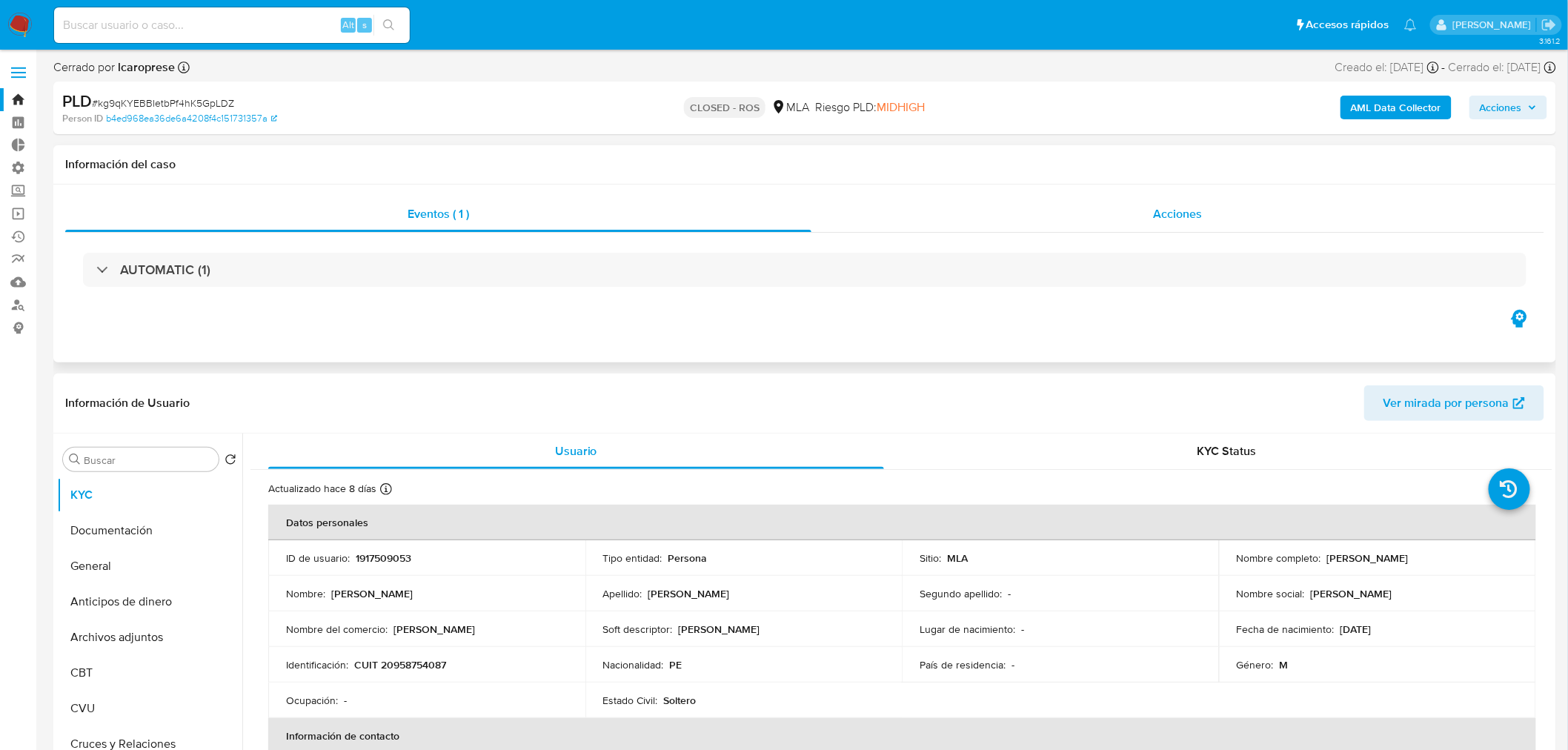
click at [1146, 216] on div "Acciones" at bounding box center [1178, 214] width 734 height 35
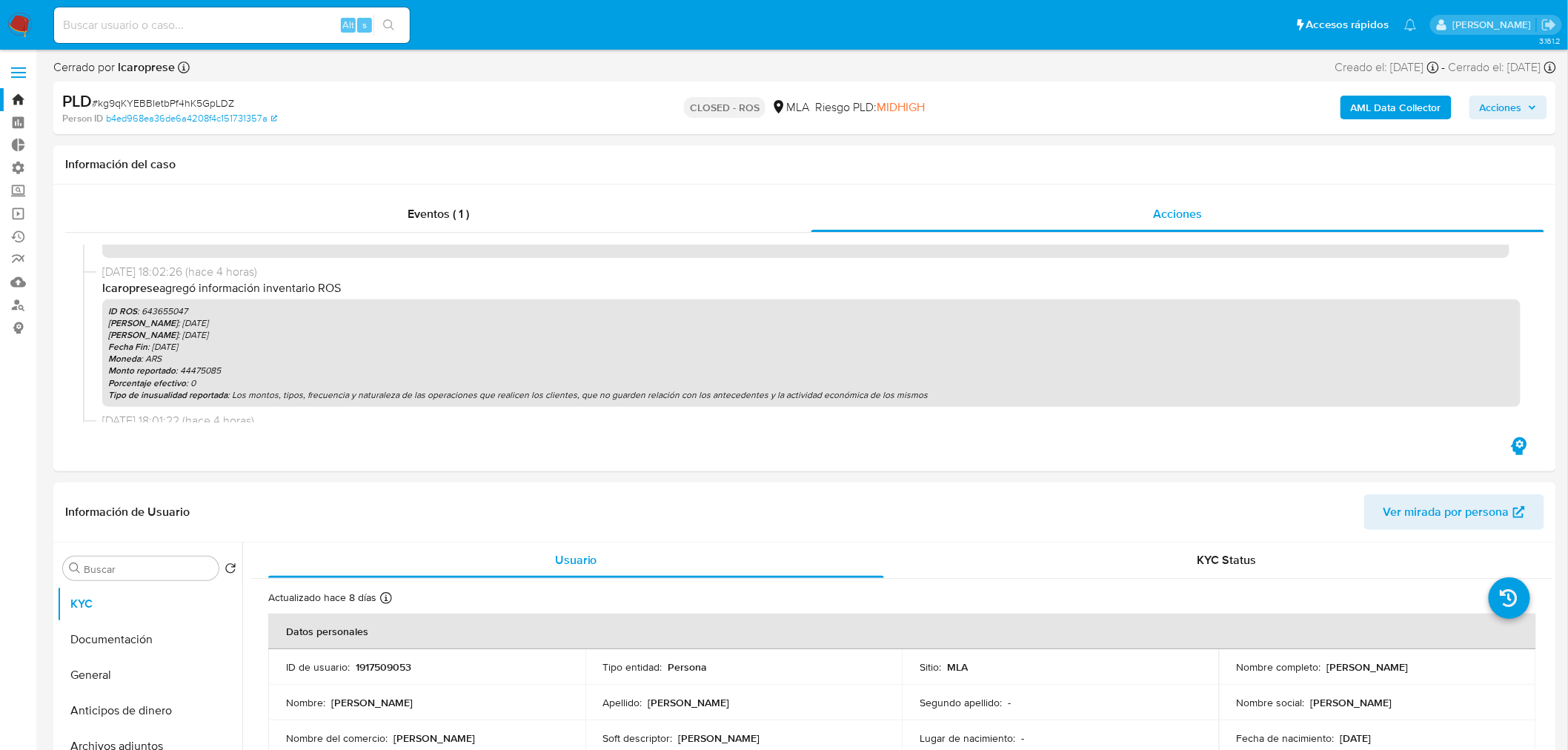
scroll to position [82, 0]
